Goal: Transaction & Acquisition: Download file/media

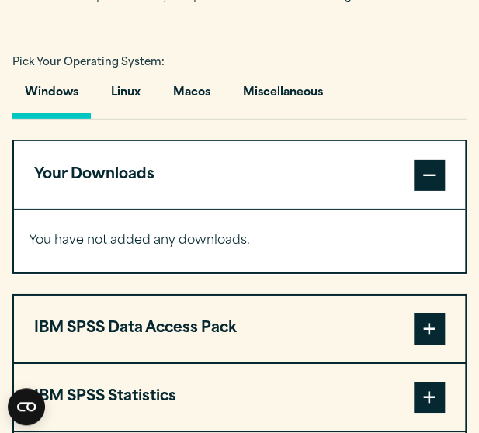
scroll to position [1080, 0]
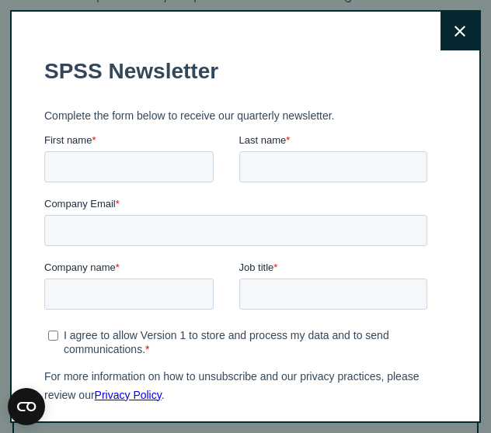
click at [440, 47] on button "Close" at bounding box center [459, 31] width 39 height 39
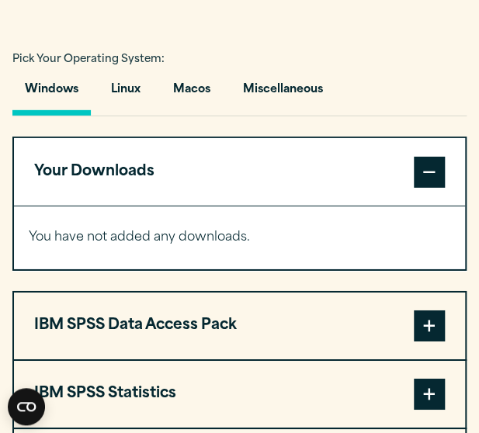
scroll to position [1098, 0]
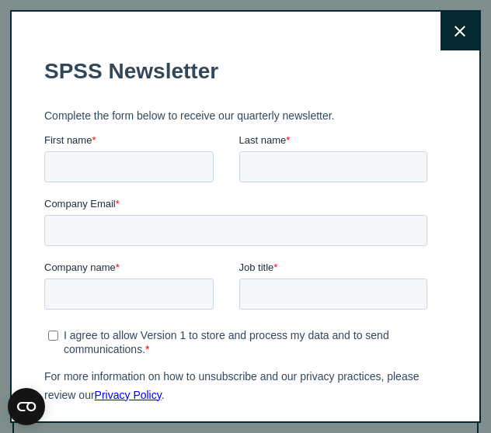
click at [440, 40] on button "Close" at bounding box center [459, 31] width 39 height 39
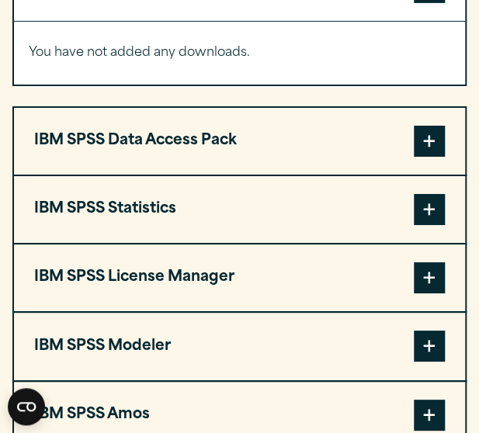
scroll to position [1273, 0]
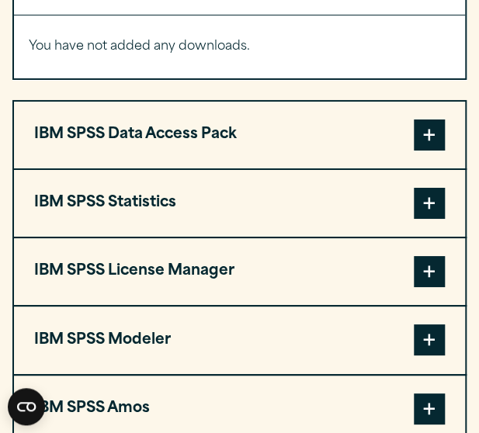
click at [430, 219] on span at bounding box center [429, 203] width 31 height 31
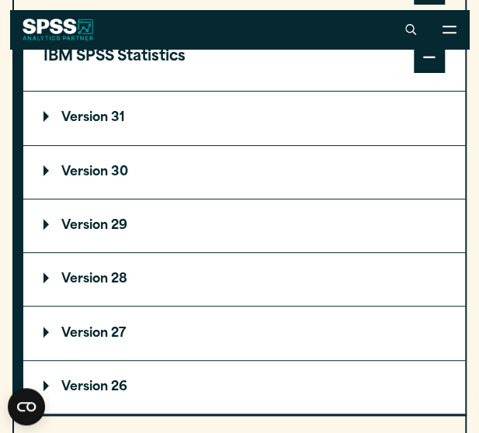
scroll to position [1418, 0]
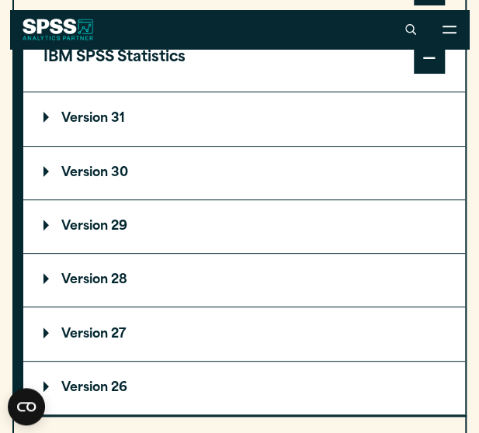
click at [109, 125] on p "Version 31" at bounding box center [84, 119] width 82 height 12
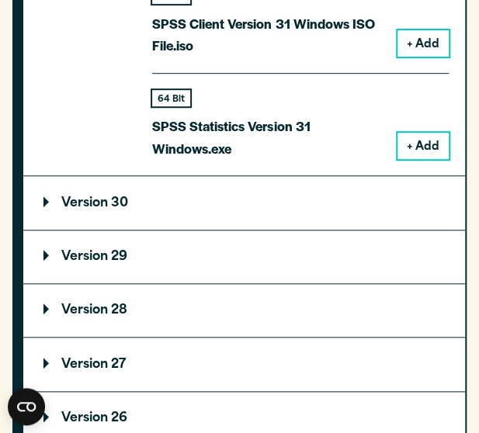
scroll to position [1597, 0]
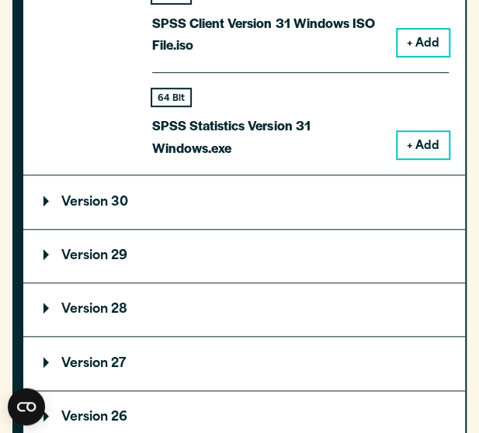
click at [68, 209] on p "Version 30" at bounding box center [85, 202] width 85 height 12
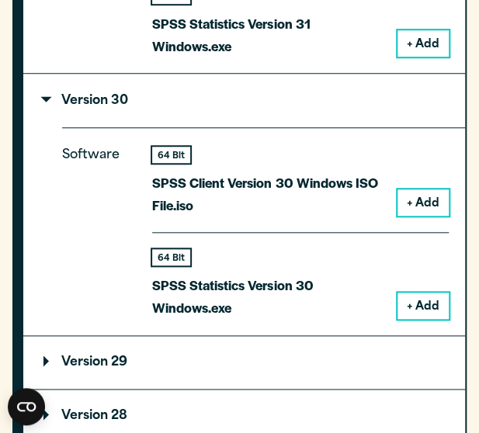
scroll to position [1708, 0]
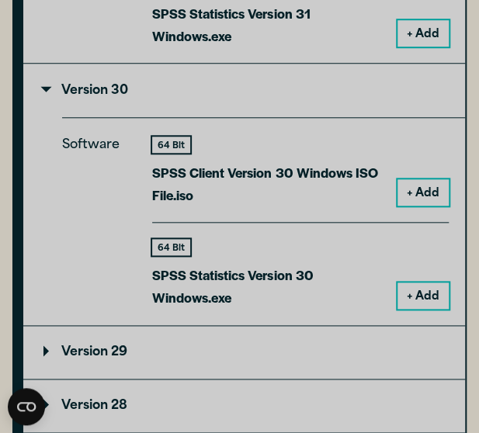
click at [262, 206] on p "SPSS Client Version 30 Windows ISO File.iso" at bounding box center [268, 183] width 233 height 45
click at [431, 309] on button "+ Add" at bounding box center [422, 296] width 51 height 26
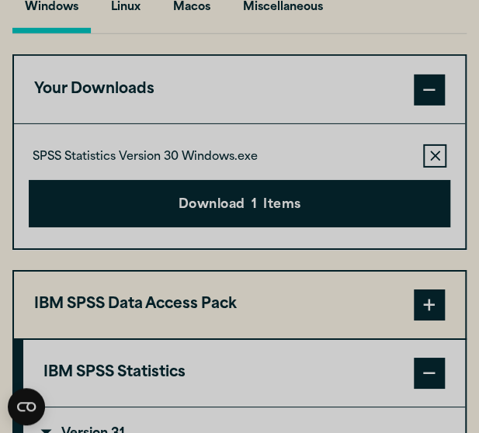
scroll to position [1240, 0]
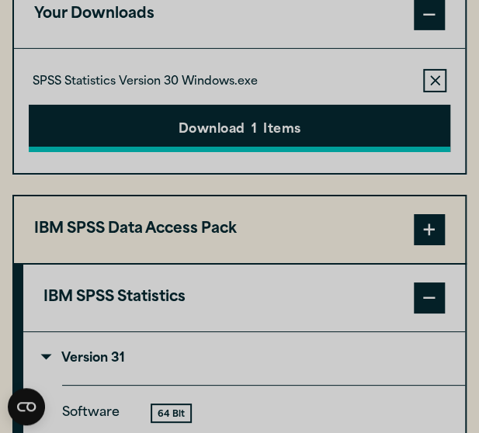
click at [236, 153] on button "Download 1 Items" at bounding box center [239, 129] width 421 height 48
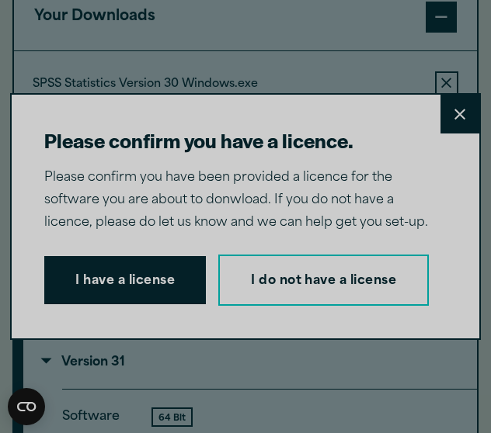
click at [440, 95] on button "Close" at bounding box center [459, 114] width 39 height 39
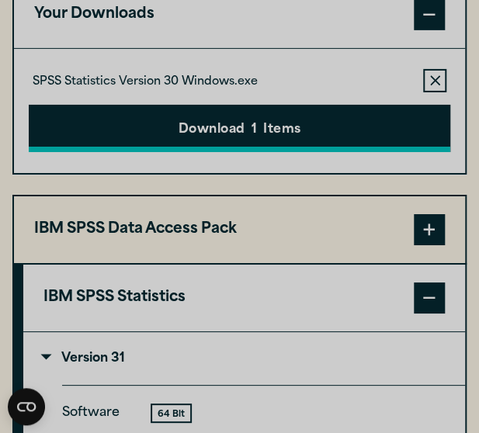
click at [286, 148] on button "Download 1 Items" at bounding box center [239, 129] width 421 height 48
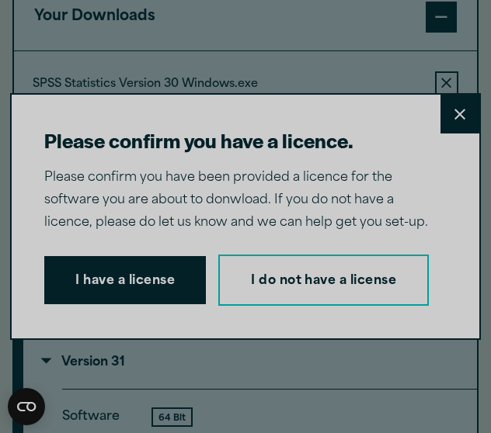
click at [286, 148] on div "Please confirm you have a licence. Close Please confirm you have been provided …" at bounding box center [245, 216] width 470 height 247
click at [140, 167] on p "Please confirm you have been provided a licence for the software you are about …" at bounding box center [238, 200] width 389 height 67
click at [454, 109] on icon at bounding box center [459, 115] width 11 height 12
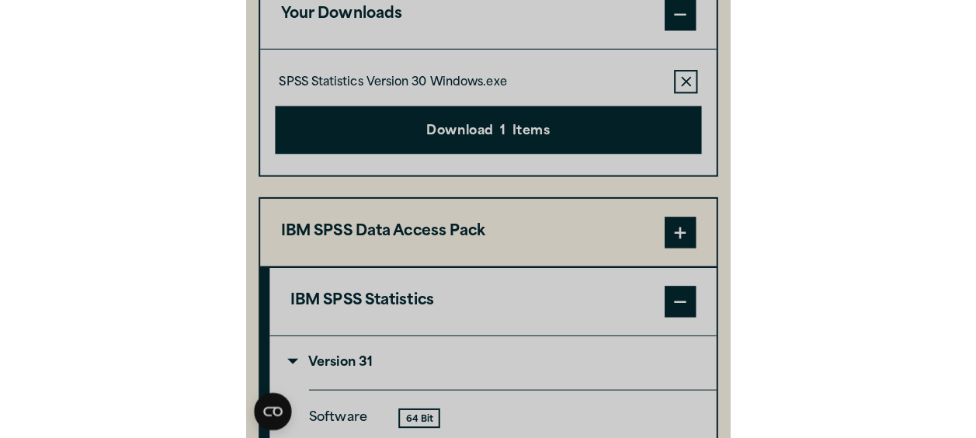
scroll to position [1240, 0]
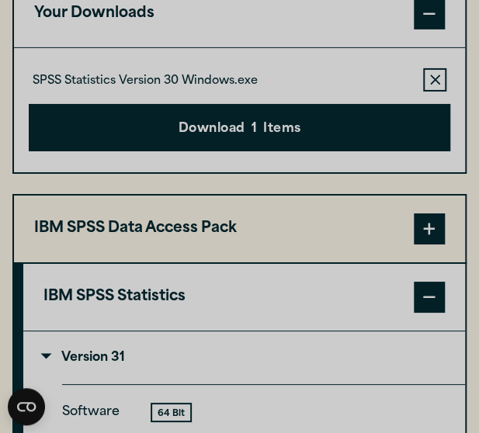
click at [210, 92] on div "SPSS Statistics Version 30 Windows.exe Remove this item from your software down…" at bounding box center [239, 79] width 421 height 23
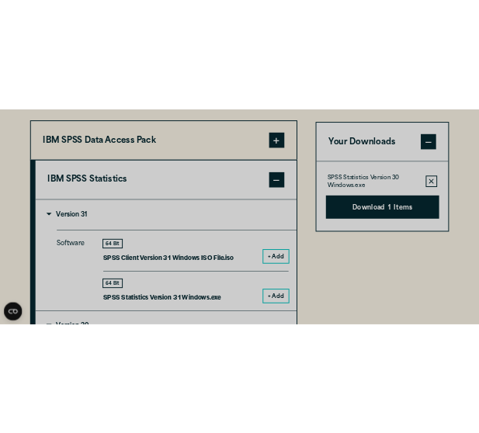
scroll to position [1206, 0]
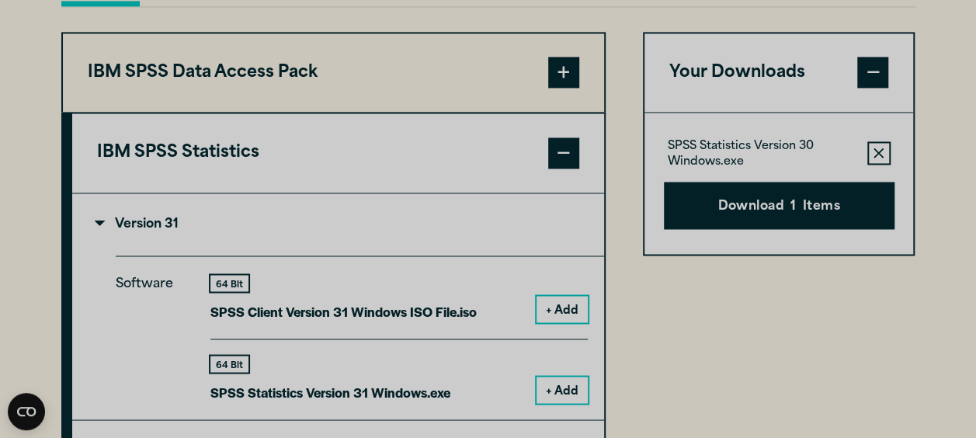
click at [478, 170] on p "SPSS Statistics Version 30 Windows.exe" at bounding box center [761, 154] width 187 height 31
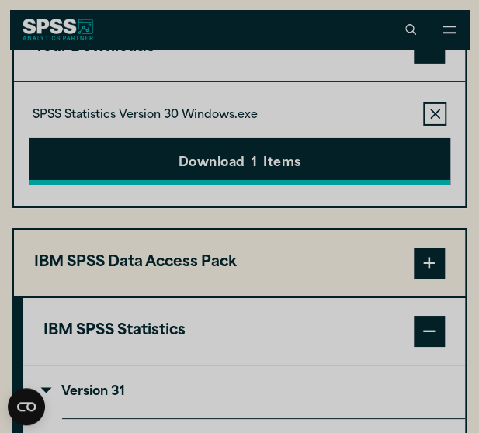
click at [165, 184] on button "Download 1 Items" at bounding box center [239, 162] width 421 height 48
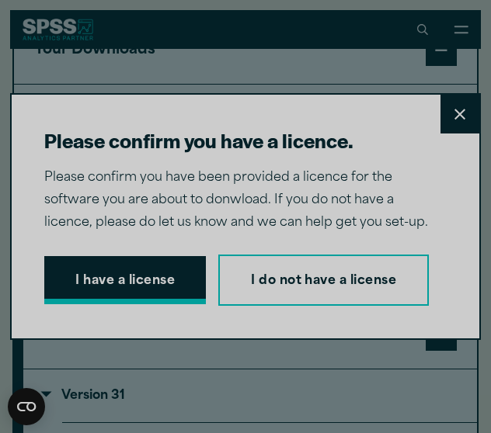
click at [137, 256] on button "I have a license" at bounding box center [124, 280] width 161 height 48
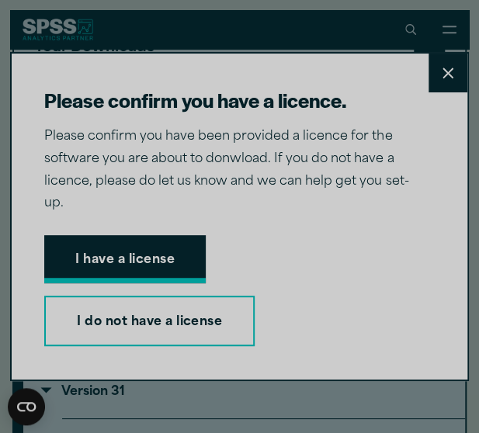
click at [0, 0] on h2 "Your downloads are ready below." at bounding box center [0, 0] width 0 height 0
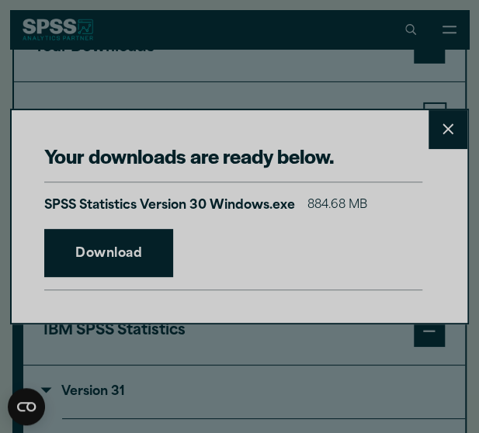
drag, startPoint x: 137, startPoint y: 250, endPoint x: 304, endPoint y: 243, distance: 167.0
click at [304, 243] on div "SPSS Statistics Version 30 Windows.exe 884.68 MB Download" at bounding box center [233, 236] width 378 height 109
click at [116, 255] on link "Download" at bounding box center [108, 253] width 129 height 48
click at [221, 207] on p "SPSS Statistics Version 30 Windows.exe" at bounding box center [169, 206] width 251 height 23
